Goal: Book appointment/travel/reservation

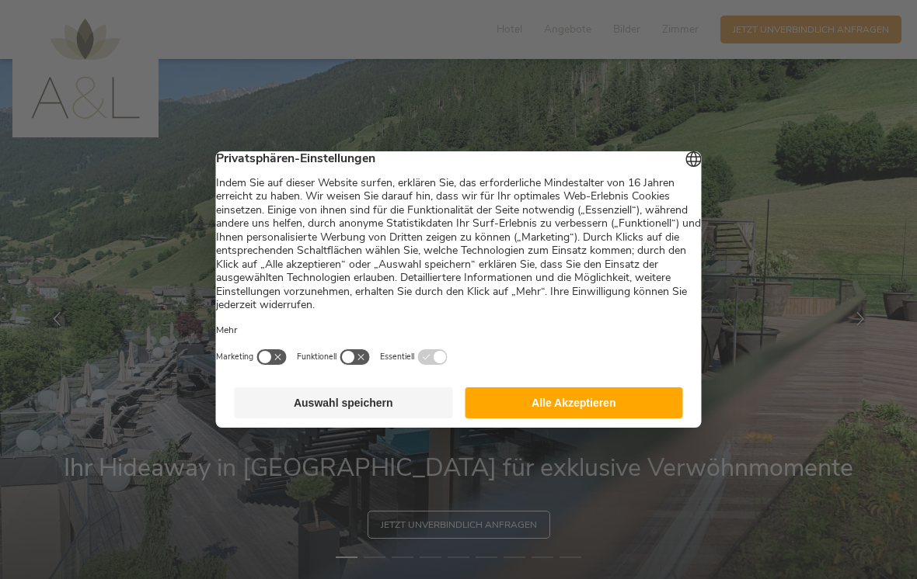
click at [572, 411] on button "Alle Akzeptieren" at bounding box center [573, 403] width 218 height 31
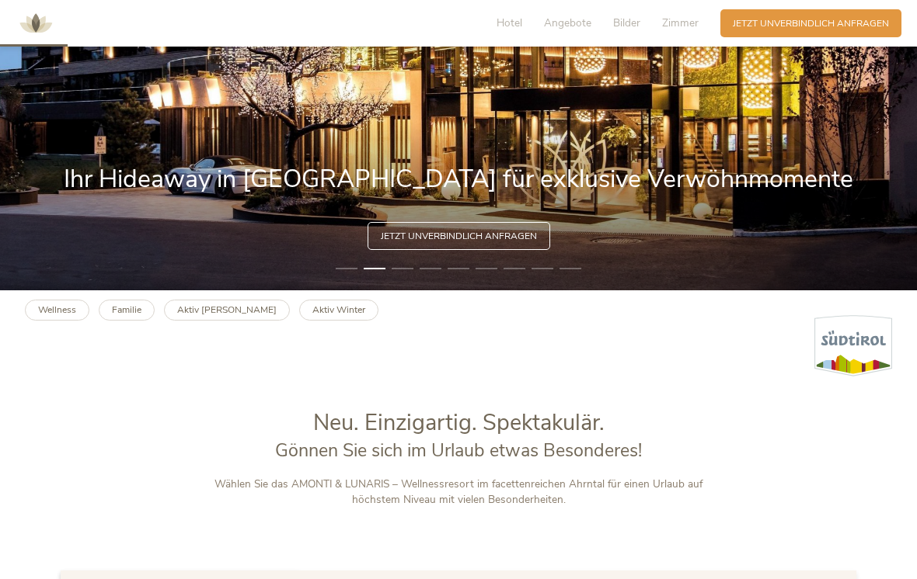
scroll to position [287, 0]
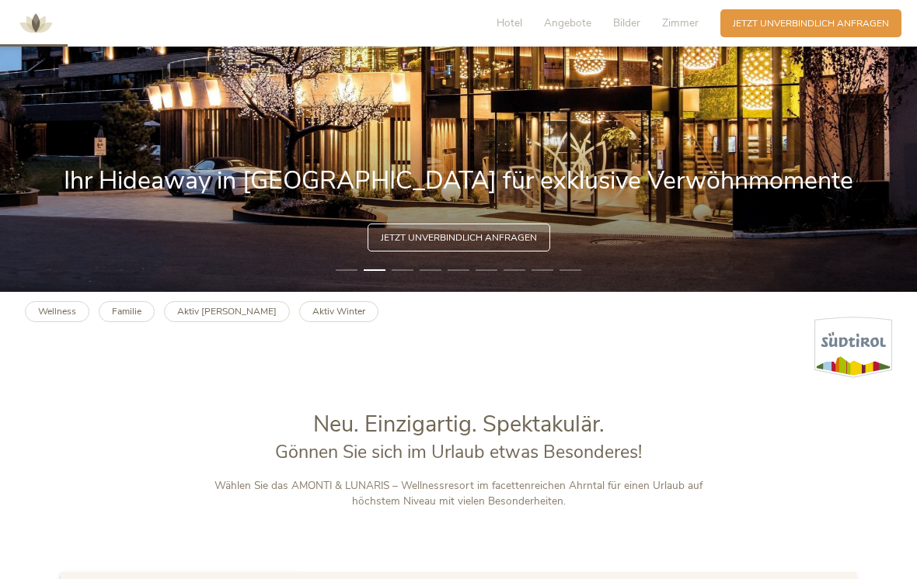
click at [55, 318] on b "Wellness" at bounding box center [57, 311] width 38 height 12
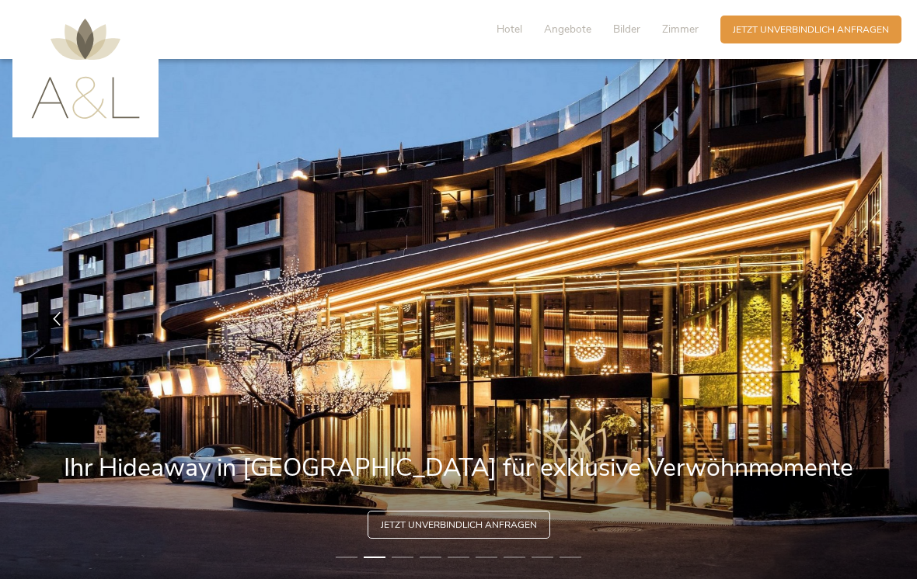
click at [567, 36] on span "Angebote" at bounding box center [567, 29] width 47 height 15
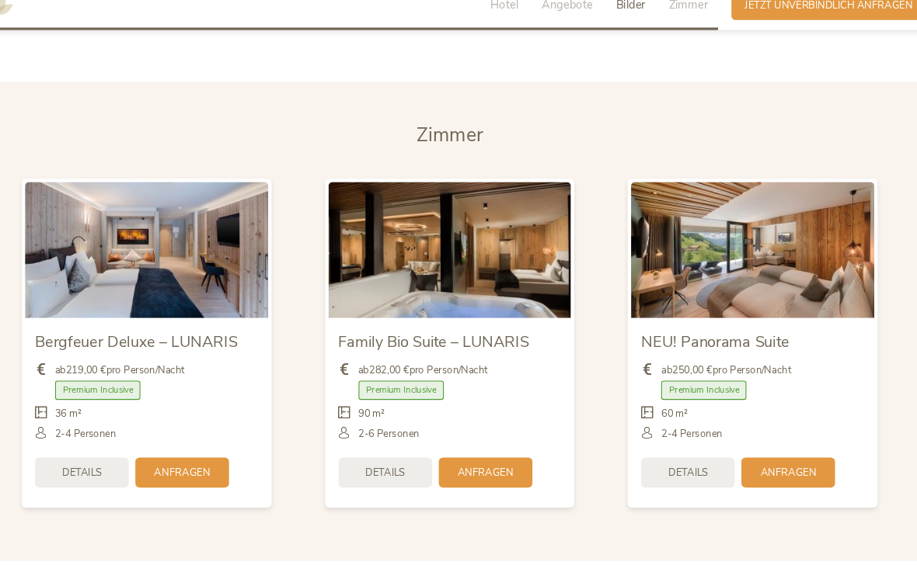
scroll to position [3000, 0]
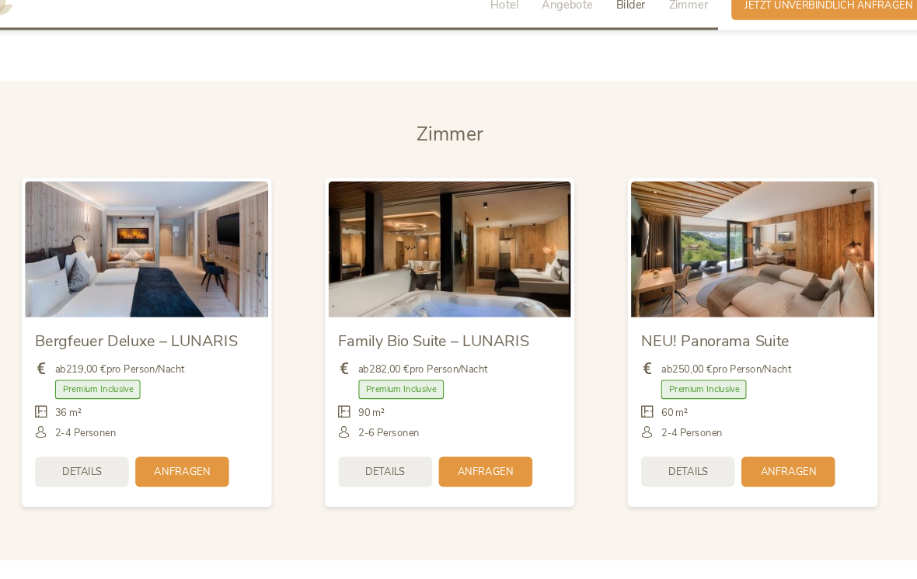
click at [184, 451] on span "Anfragen" at bounding box center [210, 457] width 52 height 13
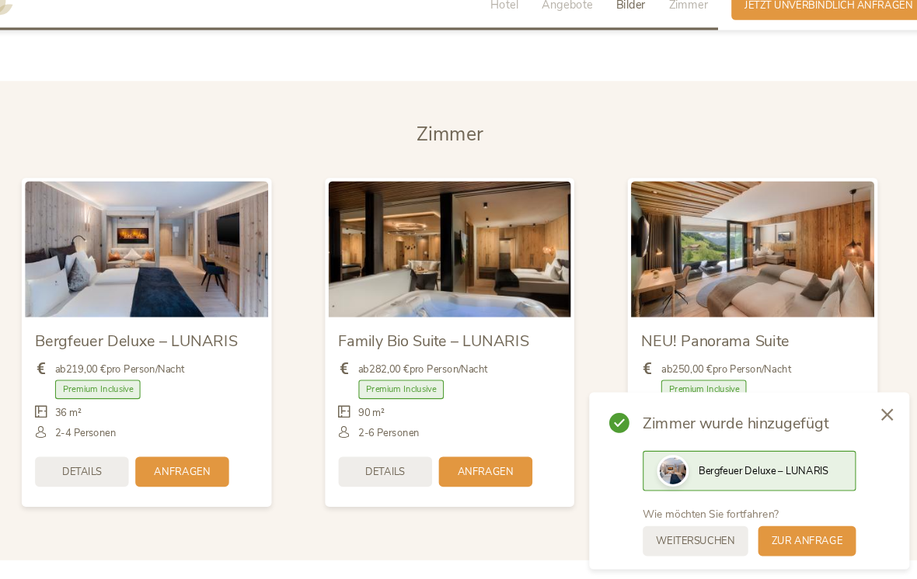
click at [184, 451] on span "Anfragen" at bounding box center [210, 457] width 52 height 13
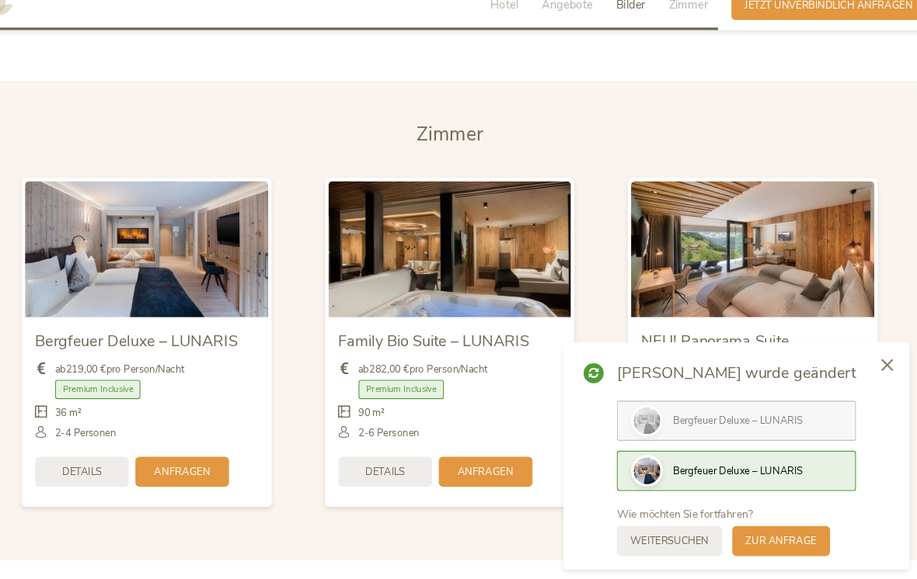
click at [176, 444] on div "Anfragen" at bounding box center [209, 457] width 87 height 28
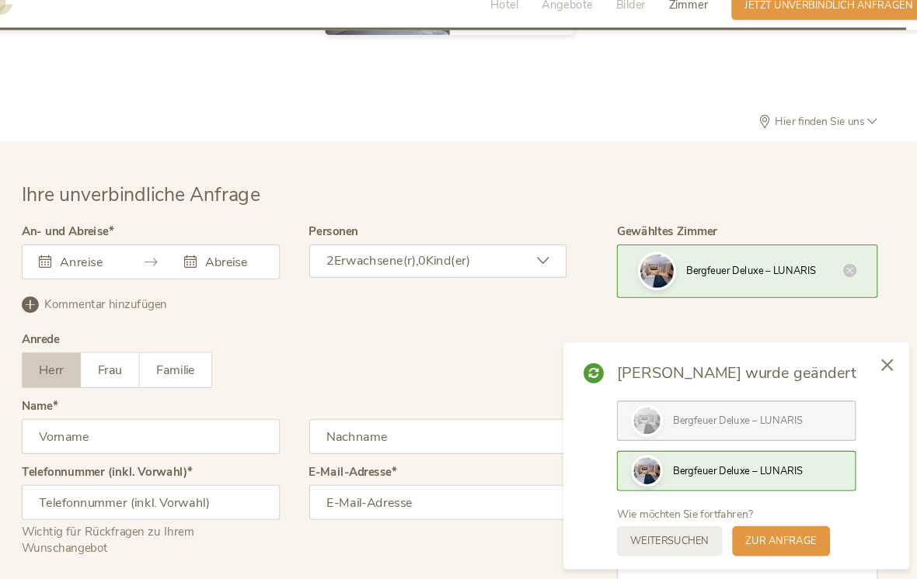
scroll to position [3747, 0]
click at [77, 256] on icon at bounding box center [83, 262] width 12 height 12
click at [77, 254] on div at bounding box center [113, 262] width 72 height 16
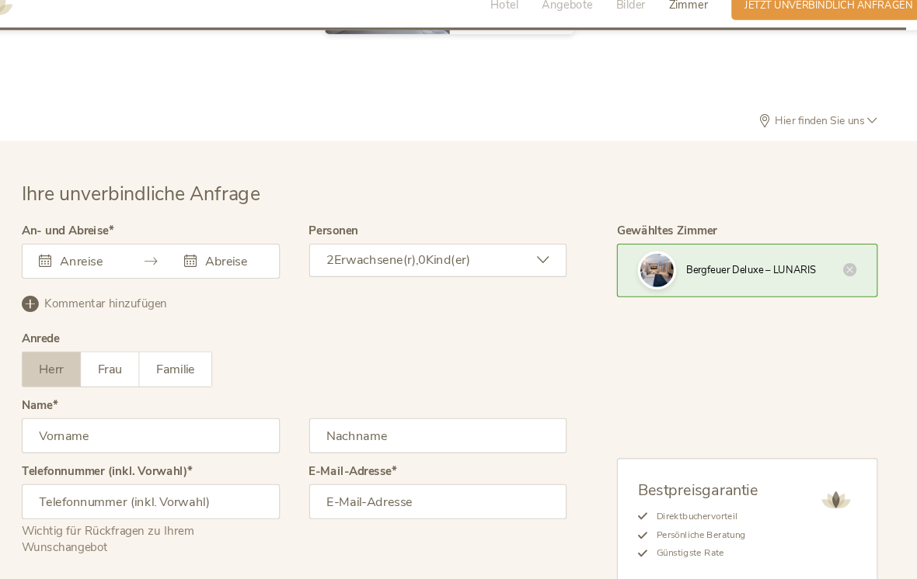
click at [108, 254] on input "text" at bounding box center [120, 262] width 57 height 16
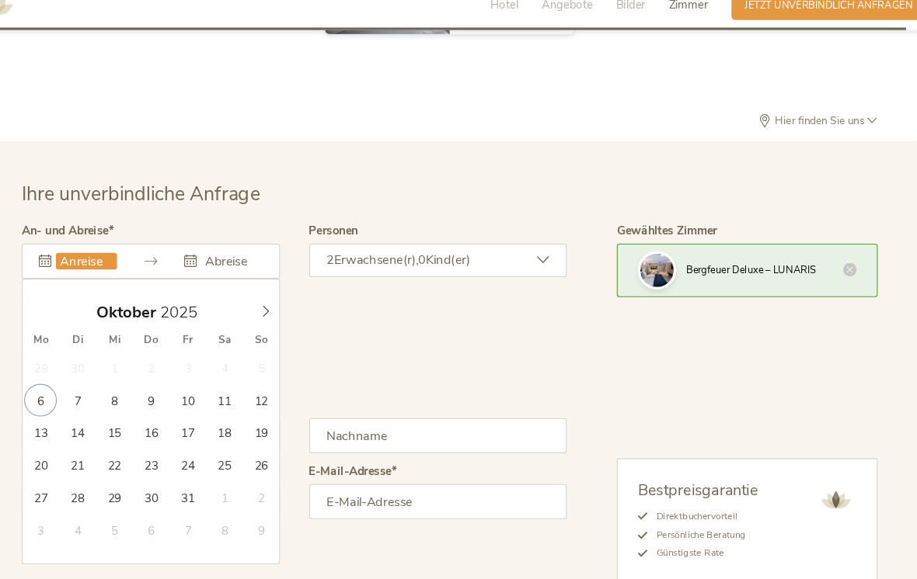
type input "18.10.2025"
type input "21.10.2025"
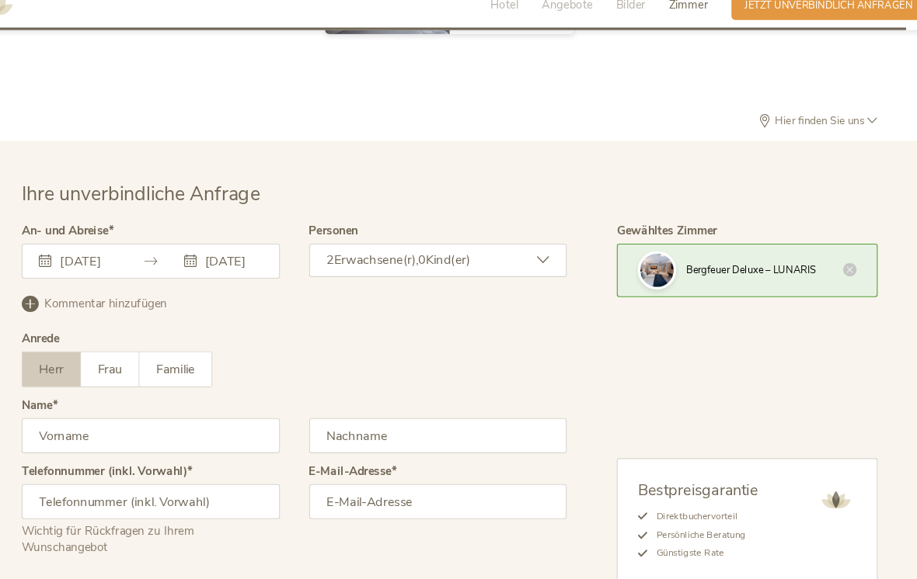
click at [211, 256] on icon at bounding box center [217, 262] width 12 height 12
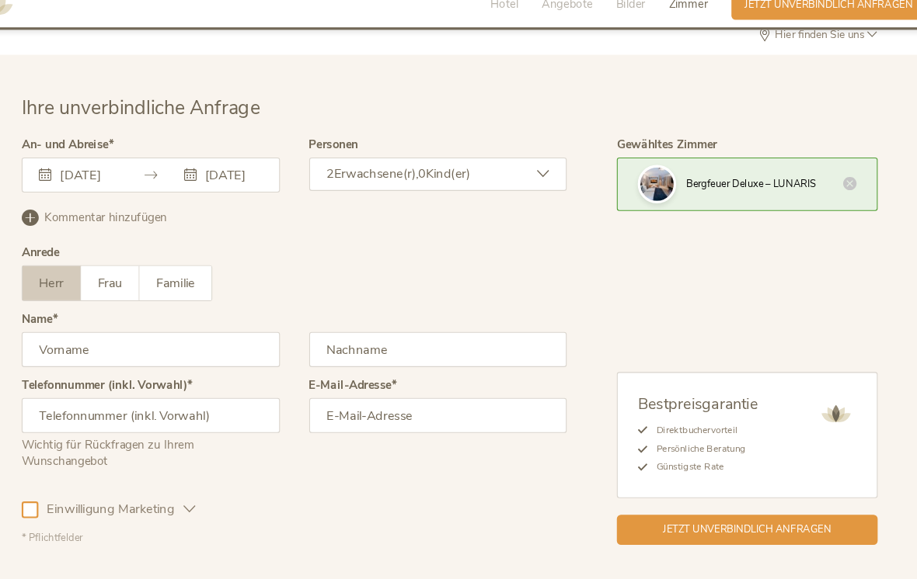
scroll to position [3828, 0]
click at [61, 327] on input "text" at bounding box center [181, 343] width 240 height 33
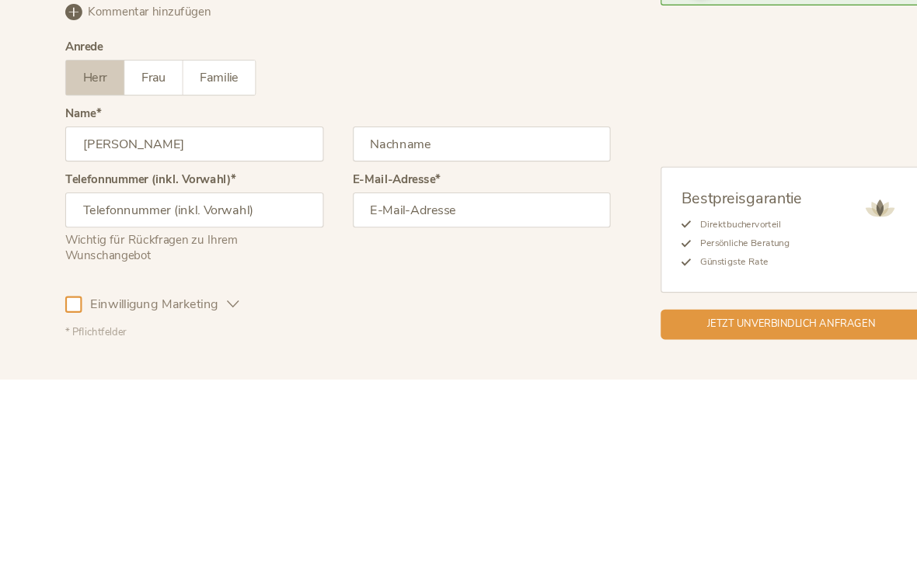
type input "Nihad"
click at [423, 327] on input "text" at bounding box center [448, 343] width 240 height 33
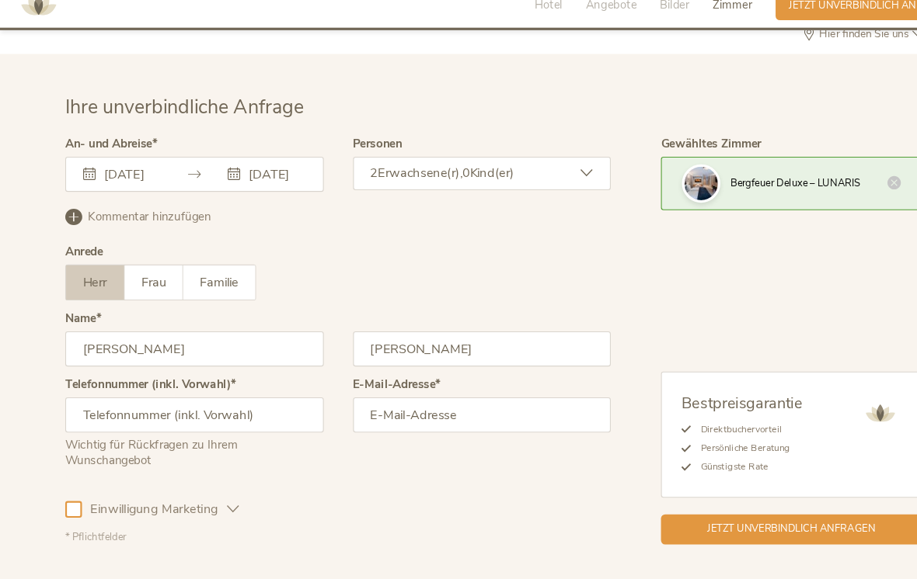
scroll to position [3856, 0]
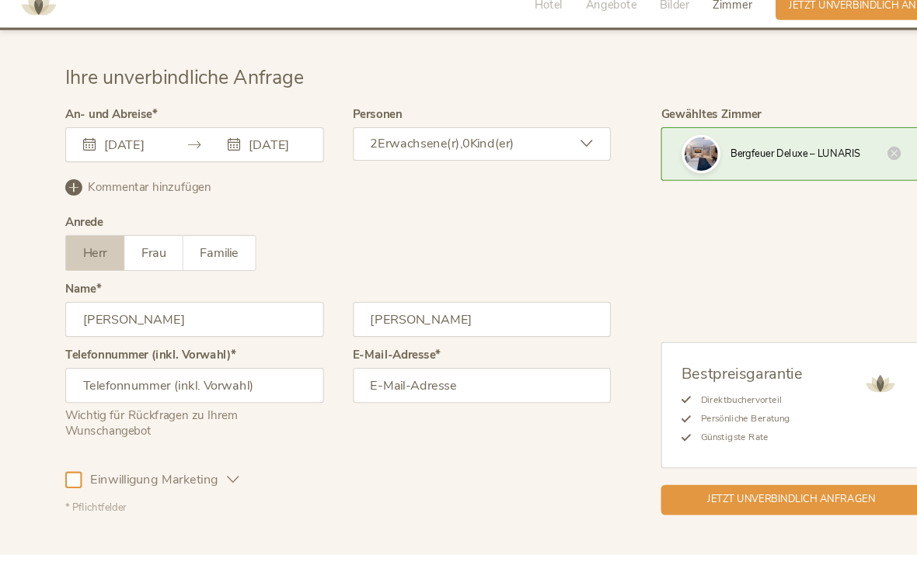
type input "Zagorac"
click at [194, 360] on input "text" at bounding box center [181, 376] width 240 height 33
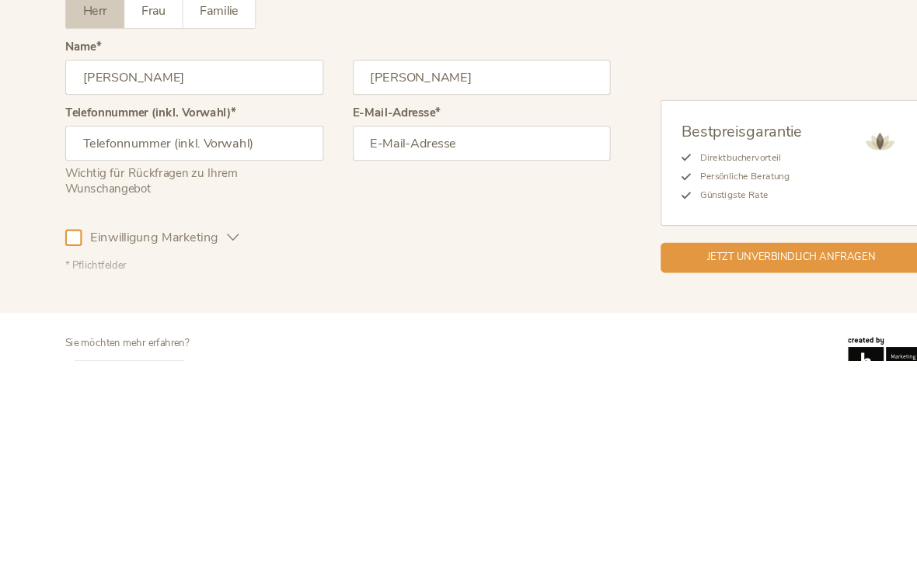
click at [405, 361] on input "email" at bounding box center [448, 377] width 240 height 33
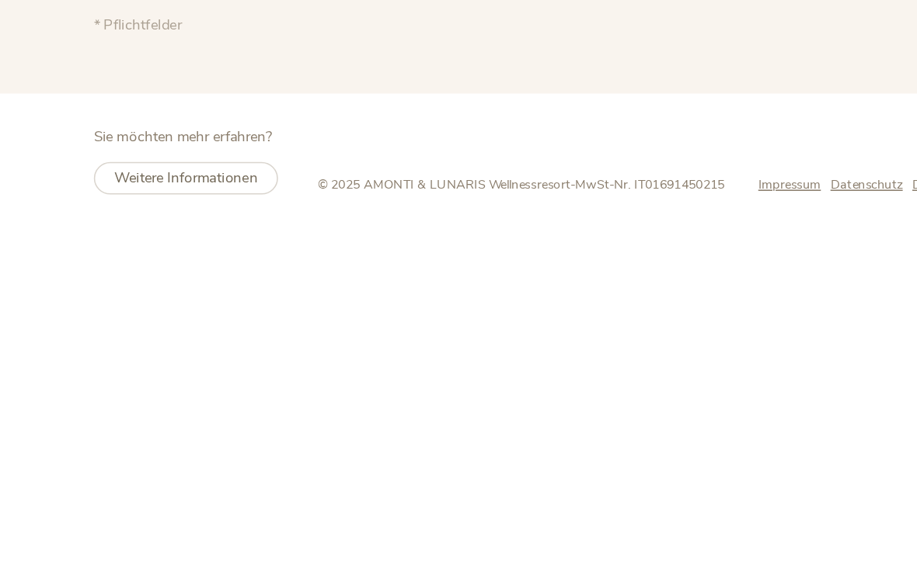
scroll to position [3817, 0]
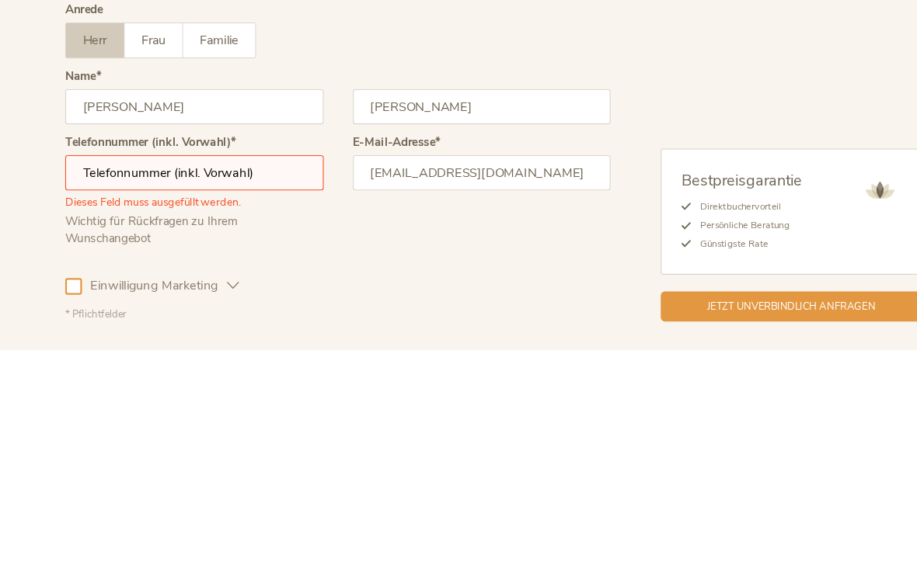
type input "zagorac_nihad@hotmail.com"
click at [213, 398] on input "text" at bounding box center [181, 414] width 240 height 33
type input "0041782527218"
click at [453, 381] on div "E-Mail-Adresse zagorac_nihad@hotmail.com" at bounding box center [448, 437] width 240 height 113
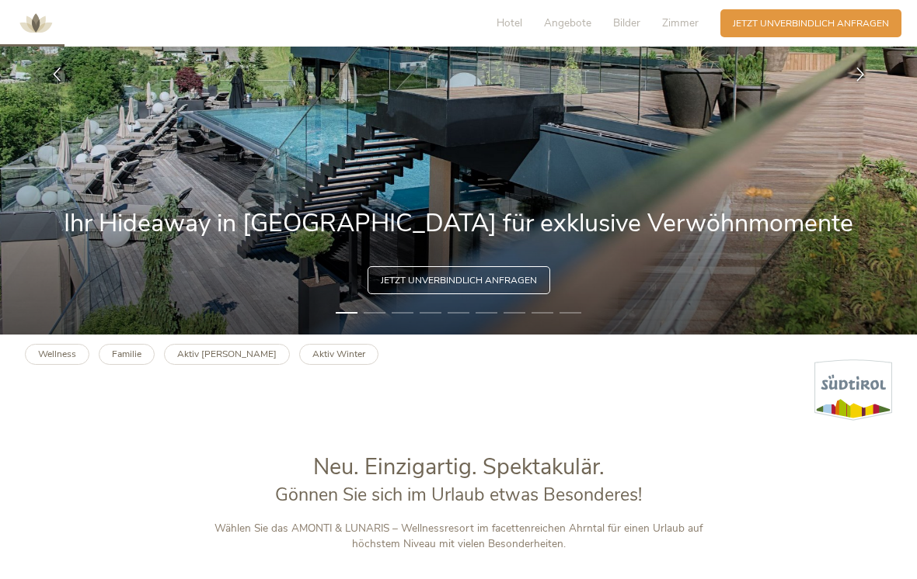
scroll to position [0, 0]
